Goal: Transaction & Acquisition: Purchase product/service

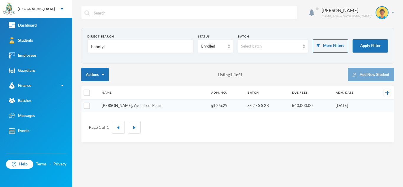
type input "babniyi"
click at [120, 105] on link "[PERSON_NAME], Ayomiposi Peace" at bounding box center [132, 105] width 61 height 5
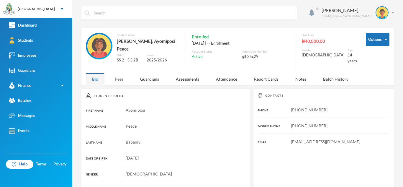
click at [120, 79] on div "Fees" at bounding box center [119, 79] width 21 height 13
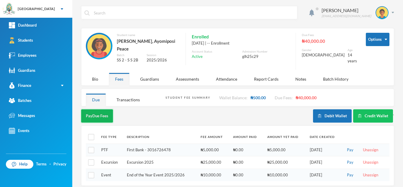
click at [95, 109] on button "Pay Due Fees" at bounding box center [97, 115] width 32 height 13
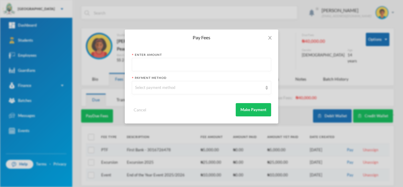
click at [159, 58] on div at bounding box center [201, 64] width 139 height 13
click at [159, 69] on input "text" at bounding box center [201, 64] width 133 height 13
type input "40000"
click at [154, 90] on div "Select payment method" at bounding box center [199, 88] width 128 height 6
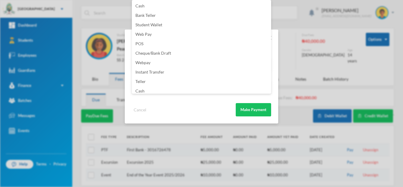
scroll to position [69, 0]
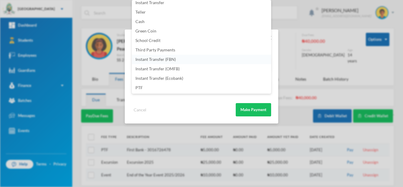
click at [187, 57] on li "Instant Transfer (FBN)" at bounding box center [201, 59] width 139 height 9
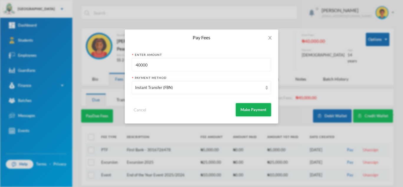
click at [241, 107] on button "Make Payment" at bounding box center [253, 109] width 35 height 13
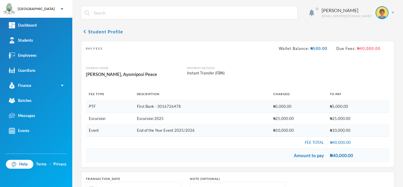
scroll to position [74, 0]
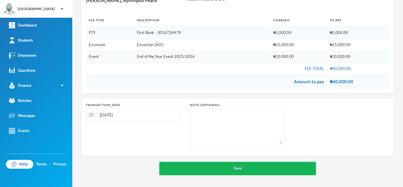
click at [207, 165] on button "Save" at bounding box center [237, 168] width 157 height 13
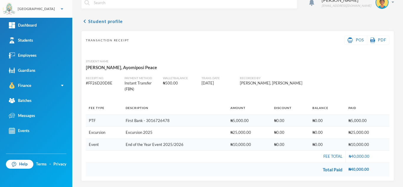
scroll to position [10, 0]
click at [45, 40] on link "Students" at bounding box center [36, 40] width 72 height 15
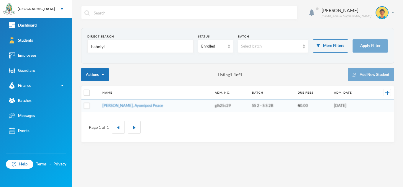
drag, startPoint x: 139, startPoint y: 47, endPoint x: 75, endPoint y: 52, distance: 64.0
click at [75, 52] on div "Aderogba Olumide [EMAIL_ADDRESS][DOMAIN_NAME] Direct Search babniyi Status Enro…" at bounding box center [237, 93] width 331 height 187
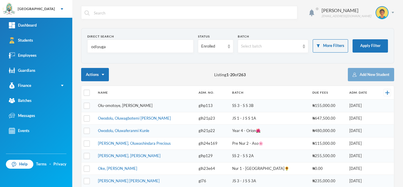
type input "odiyuga"
click at [364, 42] on button "Apply Filter" at bounding box center [370, 45] width 35 height 13
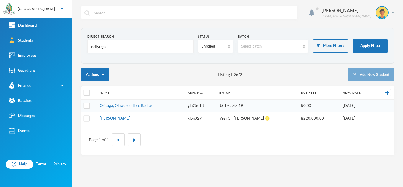
click at [119, 102] on td "Osituga, Oluwasemilore Rachael" at bounding box center [141, 105] width 88 height 13
drag, startPoint x: 119, startPoint y: 105, endPoint x: 229, endPoint y: 151, distance: 119.6
click at [229, 151] on div "Page 1 of 1" at bounding box center [237, 139] width 313 height 30
click at [125, 103] on td "Osituga, Oluwasemilore Rachael" at bounding box center [141, 105] width 88 height 13
click at [110, 105] on link "Osituga, Oluwasemilore Rachael" at bounding box center [127, 105] width 55 height 5
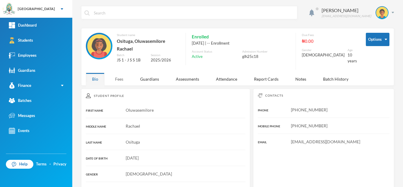
click at [122, 75] on div "Fees" at bounding box center [119, 79] width 21 height 13
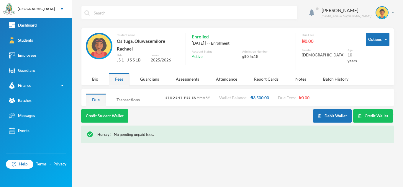
click at [125, 98] on div "Transactions" at bounding box center [128, 99] width 36 height 13
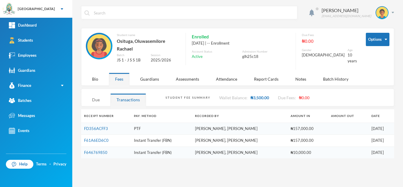
click at [92, 93] on div "Due" at bounding box center [96, 99] width 20 height 13
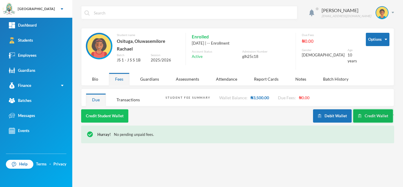
click at [365, 112] on button "Credit Wallet" at bounding box center [373, 115] width 40 height 13
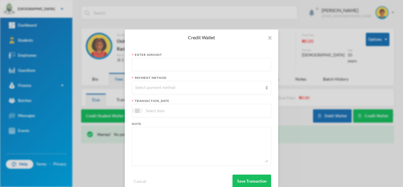
click at [177, 56] on div "Enter Amount" at bounding box center [201, 55] width 139 height 4
click at [177, 63] on input "text" at bounding box center [201, 64] width 133 height 13
type input "155000"
click at [161, 88] on div "Select payment method" at bounding box center [199, 88] width 128 height 6
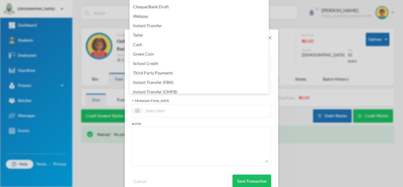
scroll to position [60, 0]
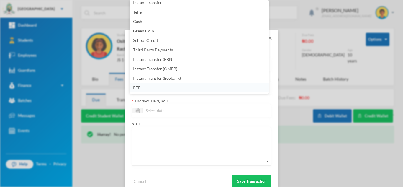
click at [189, 90] on li "PTF" at bounding box center [199, 87] width 139 height 9
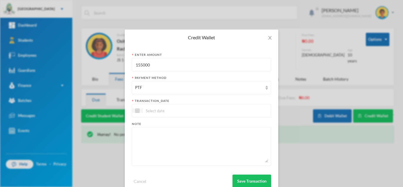
click at [175, 110] on input at bounding box center [168, 110] width 50 height 7
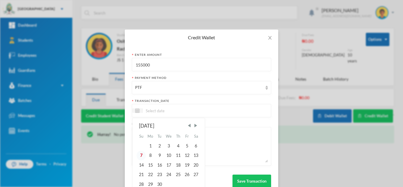
click at [138, 155] on div "7" at bounding box center [141, 155] width 9 height 9
click at [183, 148] on div "5" at bounding box center [187, 145] width 9 height 9
type input "[DATE]"
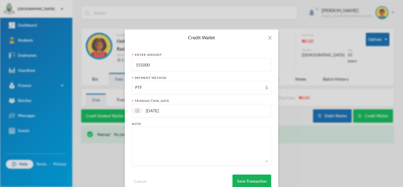
click at [254, 178] on button "Save Transaction" at bounding box center [252, 180] width 39 height 13
